Goal: Task Accomplishment & Management: Manage account settings

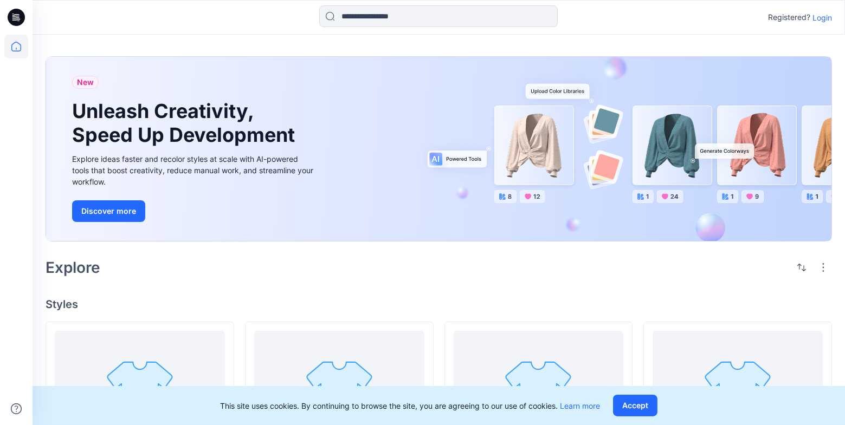
click at [821, 20] on p "Login" at bounding box center [822, 17] width 20 height 11
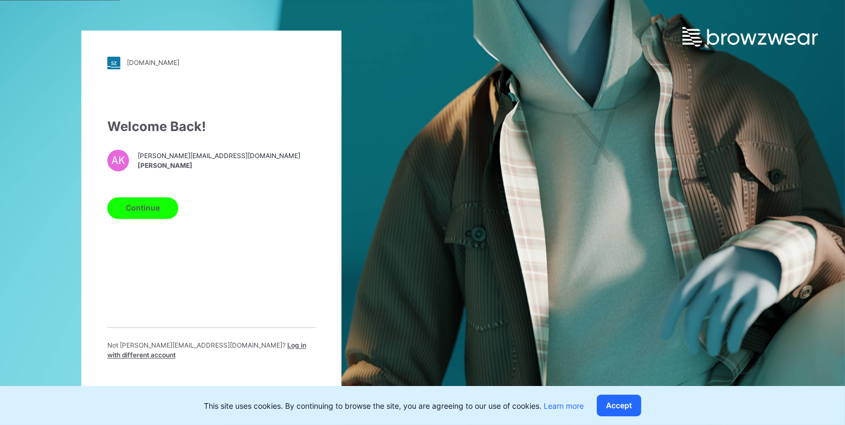
click at [129, 213] on button "Continue" at bounding box center [142, 208] width 71 height 22
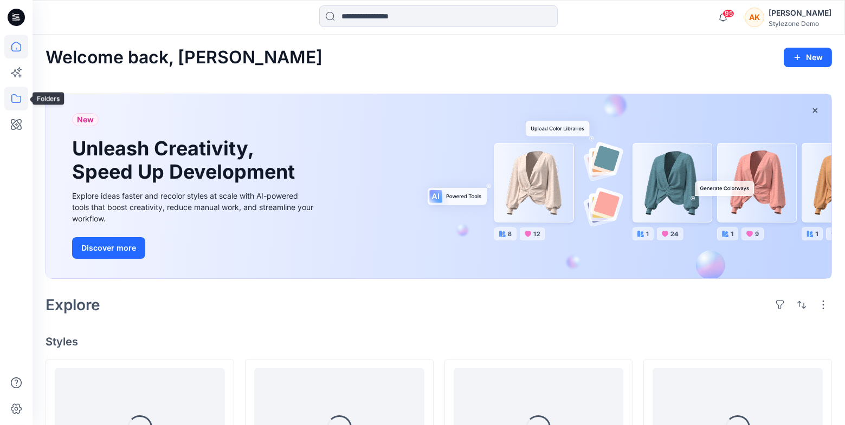
click at [15, 101] on icon at bounding box center [16, 99] width 24 height 24
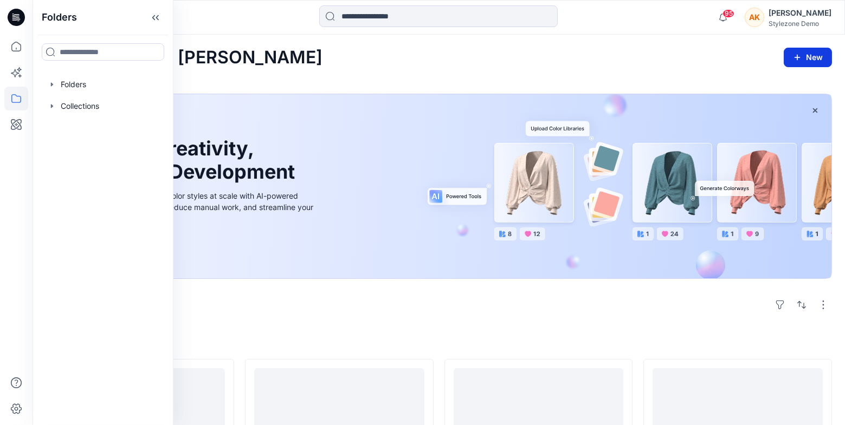
click at [823, 61] on button "New" at bounding box center [808, 58] width 48 height 20
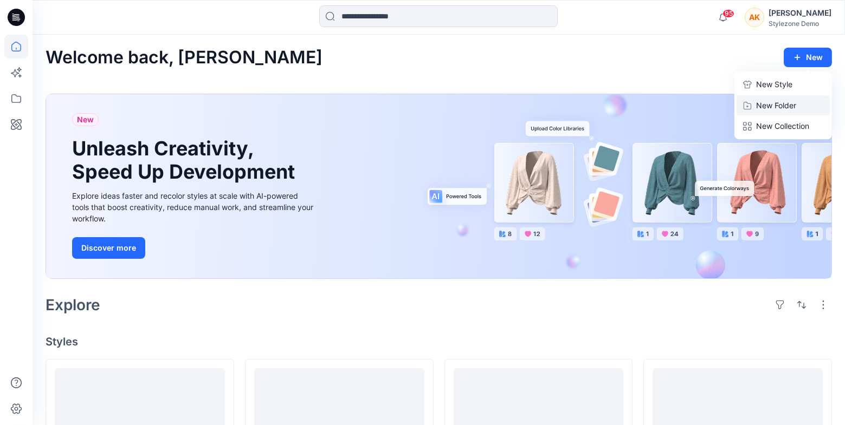
click at [786, 105] on p "New Folder" at bounding box center [776, 105] width 40 height 11
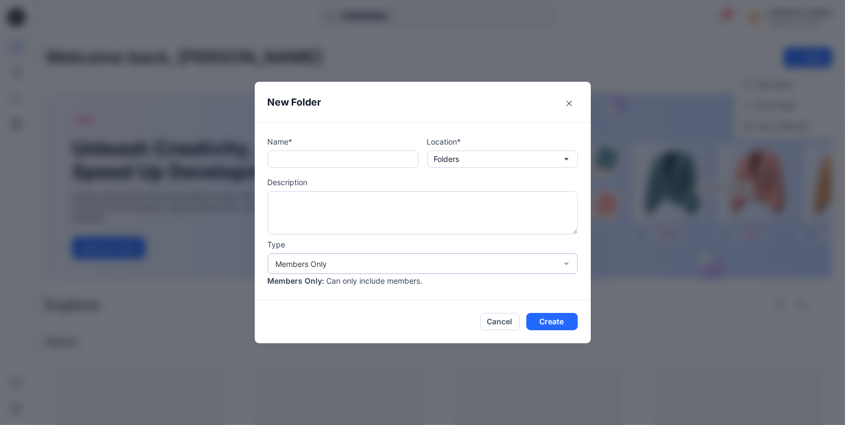
click at [314, 259] on div "Members Only" at bounding box center [416, 263] width 281 height 11
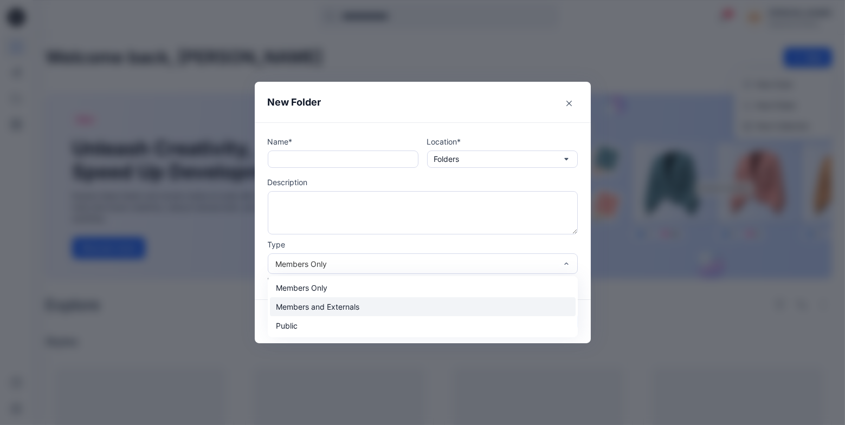
click at [295, 309] on div "Members and Externals" at bounding box center [423, 306] width 306 height 19
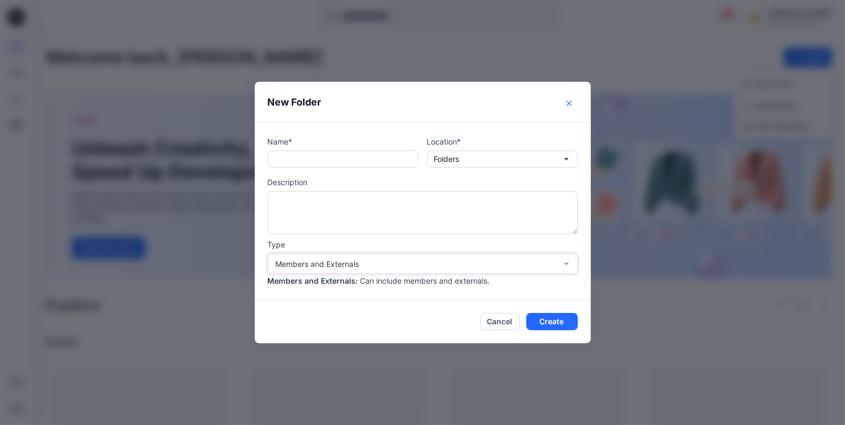
click at [567, 104] on icon "Close" at bounding box center [568, 103] width 5 height 5
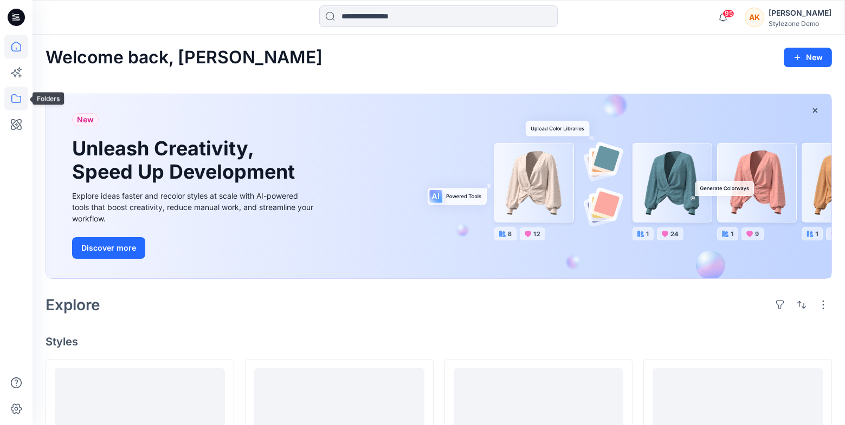
click at [15, 105] on icon at bounding box center [16, 99] width 24 height 24
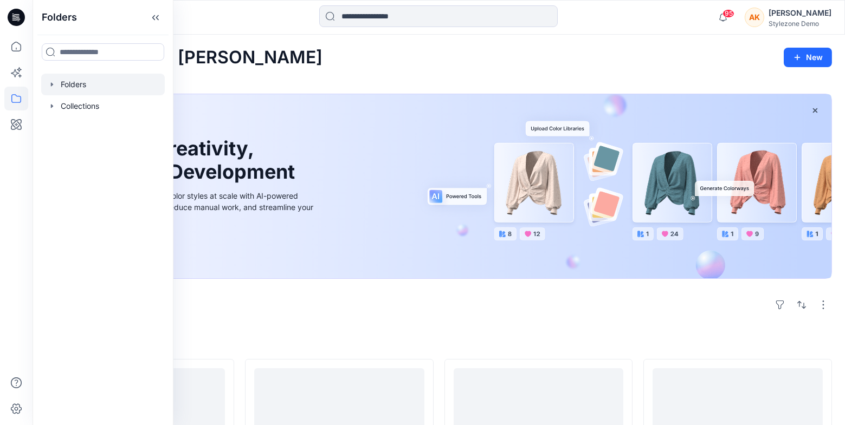
click at [53, 88] on icon "button" at bounding box center [52, 84] width 9 height 9
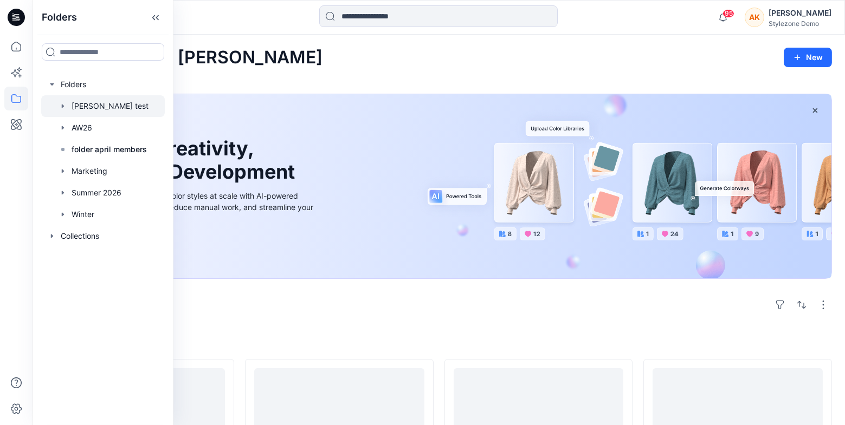
click at [97, 108] on div at bounding box center [103, 106] width 124 height 22
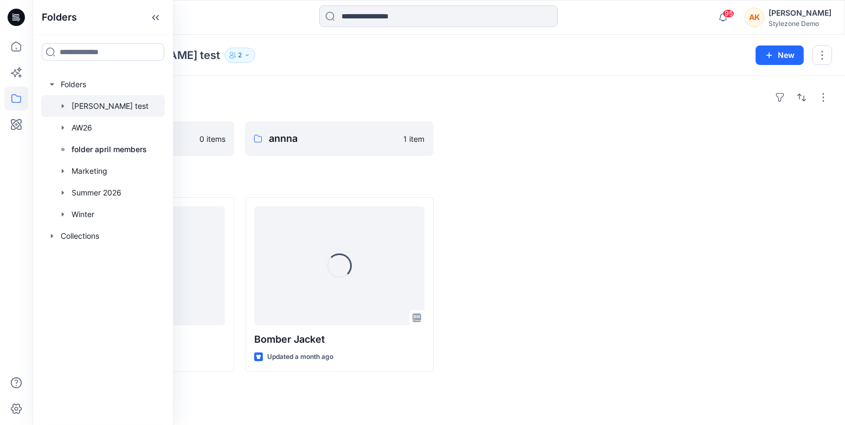
click at [342, 82] on div "Folders test 0 items annna 1 item Styles [PERSON_NAME] Updated a month ago Load…" at bounding box center [439, 251] width 812 height 350
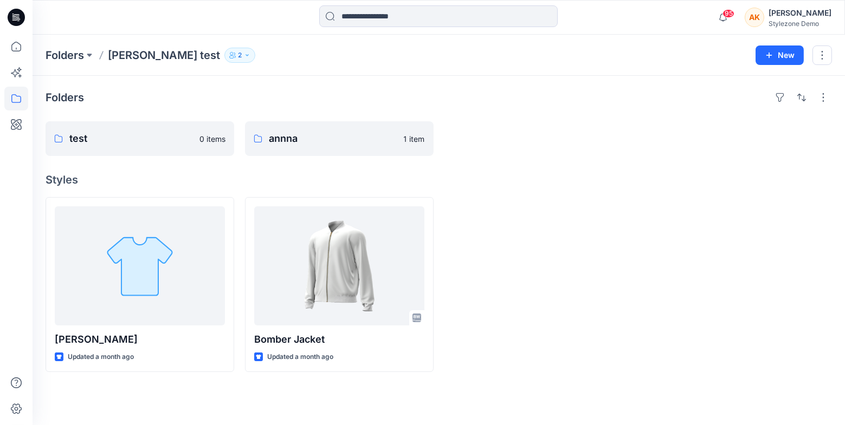
click at [224, 59] on button "2" at bounding box center [239, 55] width 31 height 15
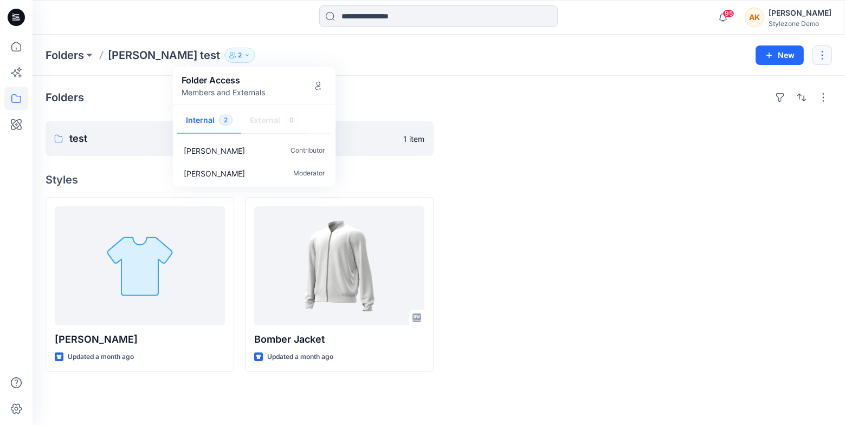
click at [827, 54] on button "button" at bounding box center [822, 56] width 20 height 20
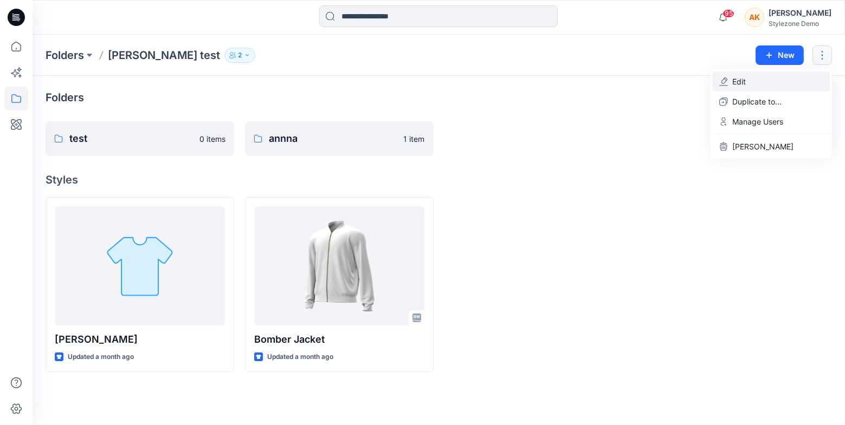
click at [747, 84] on button "Edit" at bounding box center [771, 82] width 117 height 20
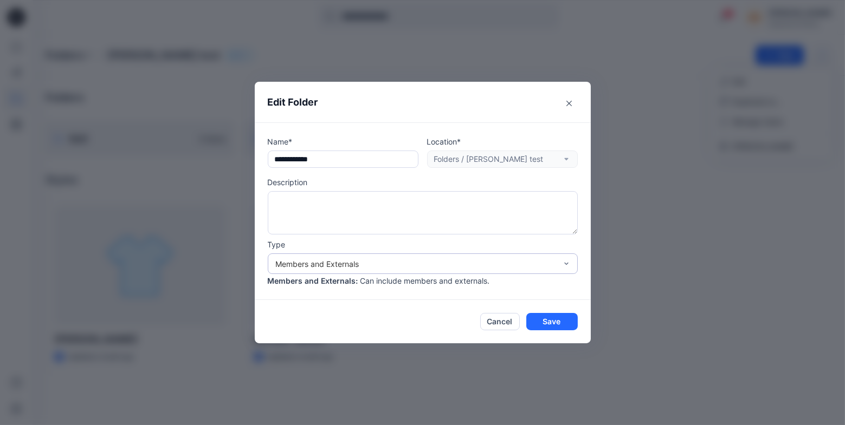
click at [446, 264] on div "Members and Externals" at bounding box center [416, 263] width 281 height 11
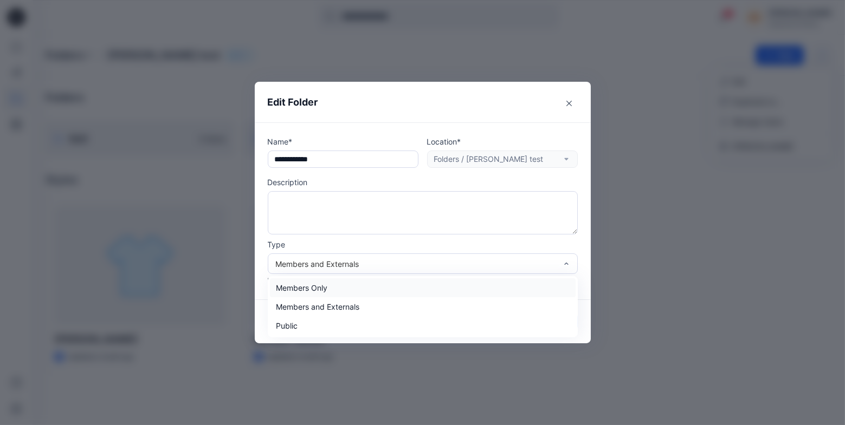
click at [650, 223] on div "**********" at bounding box center [422, 212] width 845 height 425
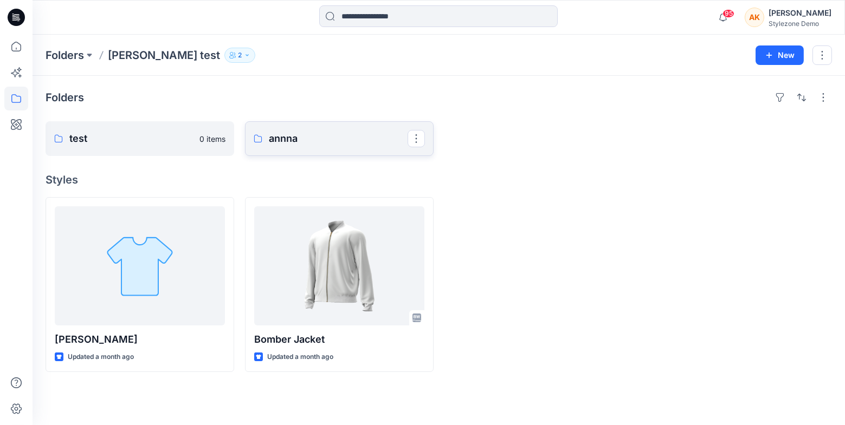
click at [329, 137] on p "annna" at bounding box center [338, 138] width 139 height 15
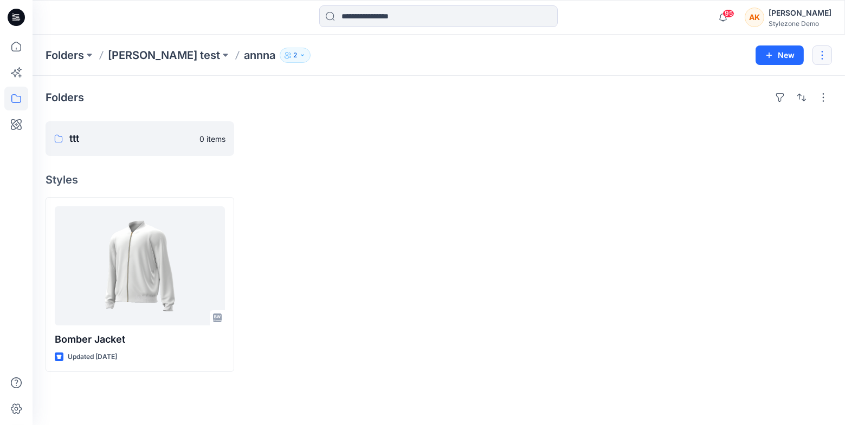
click at [824, 55] on button "button" at bounding box center [822, 56] width 20 height 20
click at [799, 80] on button "Edit" at bounding box center [771, 82] width 117 height 20
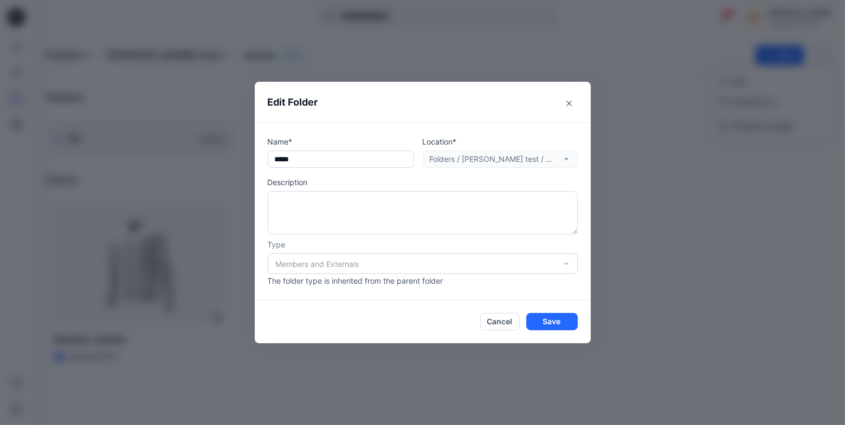
drag, startPoint x: 389, startPoint y: 261, endPoint x: 371, endPoint y: 262, distance: 17.9
click at [387, 262] on div "Members and Externals" at bounding box center [423, 264] width 310 height 21
drag, startPoint x: 570, startPoint y: 105, endPoint x: 566, endPoint y: 246, distance: 140.9
click at [566, 246] on section "Edit Folder Name* ***** Location* Folders / [PERSON_NAME] test / annna Descript…" at bounding box center [423, 213] width 336 height 262
click at [568, 266] on div "Members and Externals" at bounding box center [423, 264] width 310 height 21
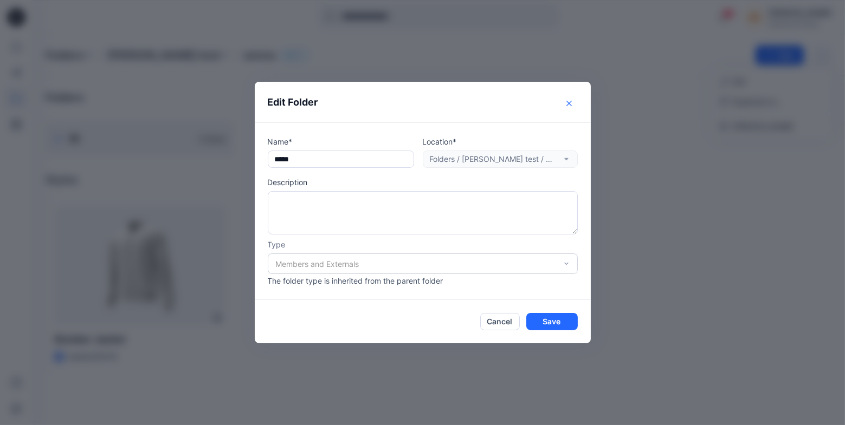
click at [567, 100] on button "Close" at bounding box center [568, 103] width 17 height 17
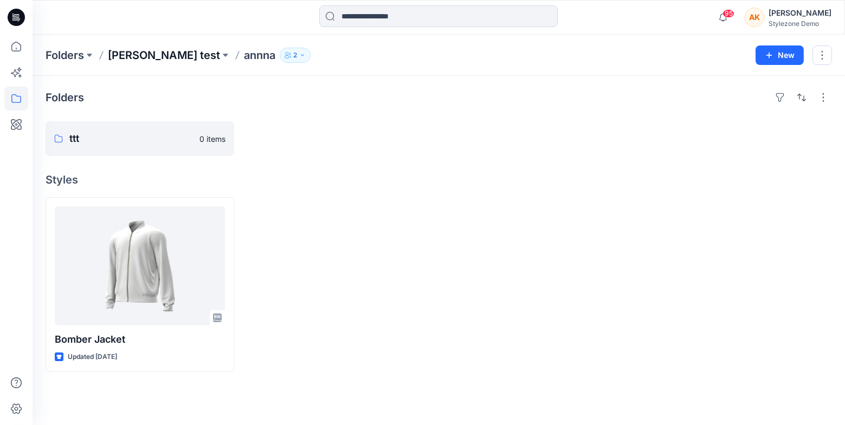
click at [133, 59] on p "[PERSON_NAME] test" at bounding box center [164, 55] width 112 height 15
